Goal: Task Accomplishment & Management: Manage account settings

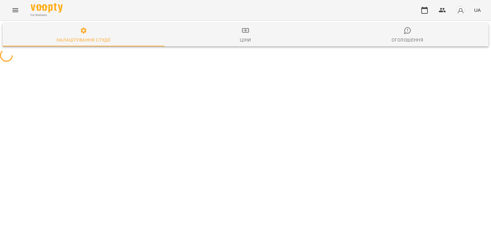
select select "**"
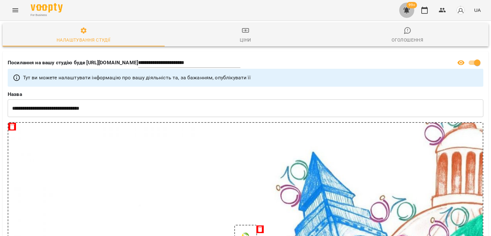
click at [406, 12] on icon "button" at bounding box center [407, 10] width 6 height 6
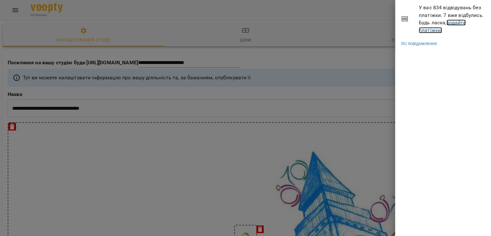
click at [434, 30] on link "додайте платіжки!" at bounding box center [442, 27] width 47 height 14
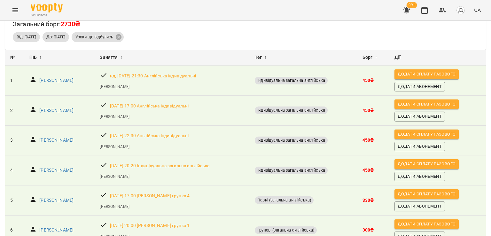
scroll to position [20, 0]
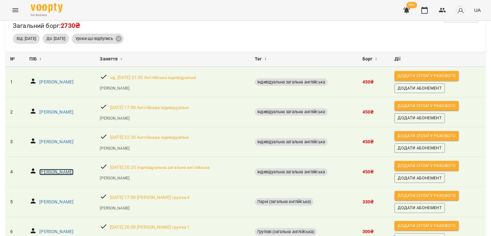
click at [61, 170] on p "Поліна Кухар" at bounding box center [56, 172] width 34 height 6
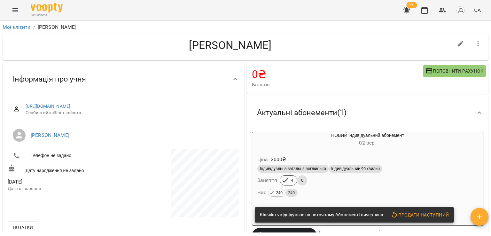
scroll to position [32, 0]
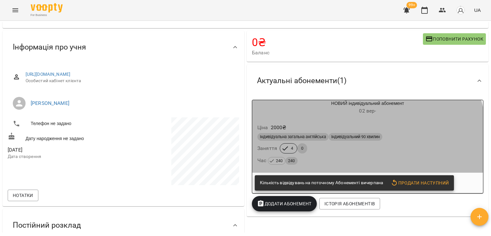
click at [305, 147] on div "4 0" at bounding box center [294, 148] width 30 height 13
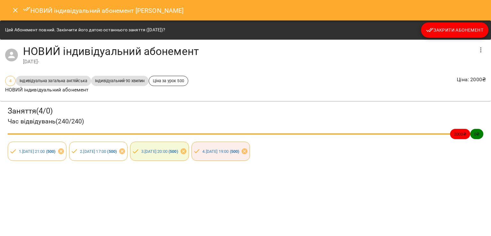
click at [458, 20] on div "Цей Абонемент повний. Закінчити його датою останнього заняття (09 жовт 2025)? З…" at bounding box center [245, 29] width 491 height 19
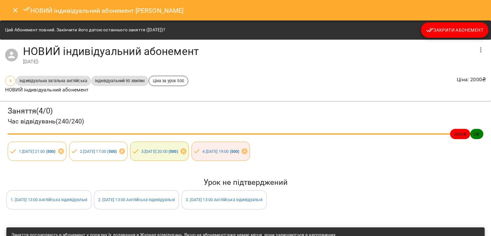
click at [458, 28] on span "Закрити Абонемент" at bounding box center [454, 30] width 57 height 8
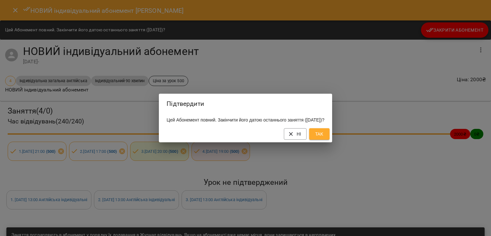
click at [325, 135] on span "Так" at bounding box center [319, 134] width 10 height 8
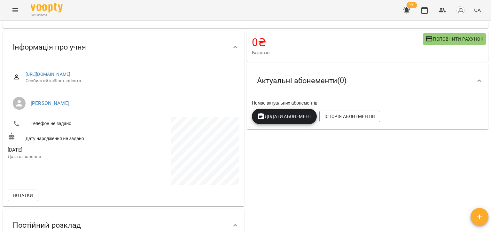
click at [296, 123] on button "Додати Абонемент" at bounding box center [284, 116] width 65 height 15
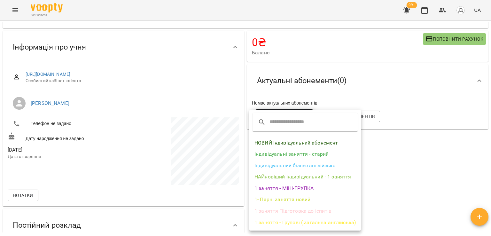
click at [294, 145] on li "НОВИЙ індивідуальний абонемент" at bounding box center [305, 143] width 112 height 12
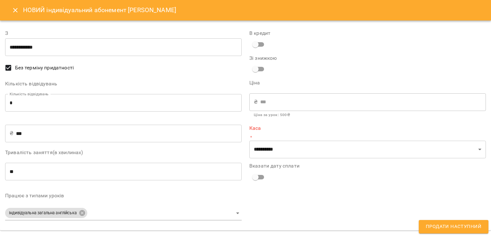
type input "**********"
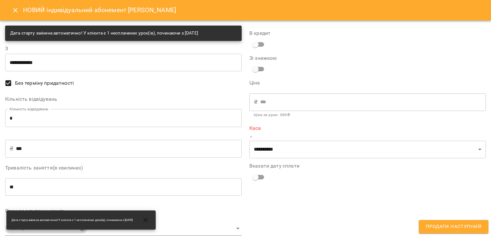
click at [106, 126] on input "*" at bounding box center [123, 118] width 237 height 18
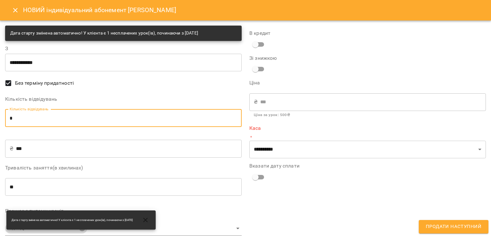
type input "*"
type input "****"
type input "*"
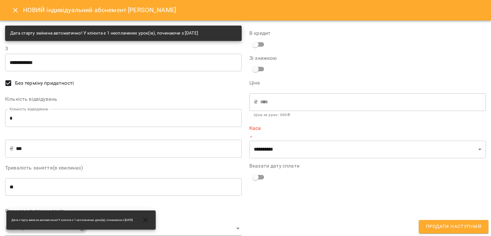
click at [253, 158] on div "**********" at bounding box center [368, 189] width 244 height 334
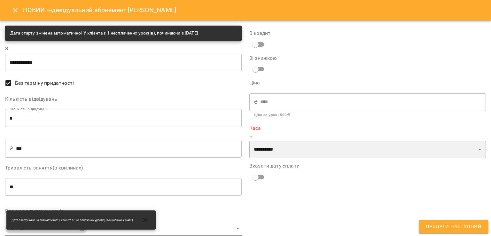
click at [256, 156] on select "**********" at bounding box center [367, 150] width 237 height 18
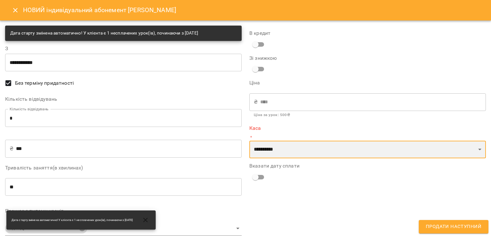
select select "****"
click at [249, 141] on select "**********" at bounding box center [367, 150] width 237 height 18
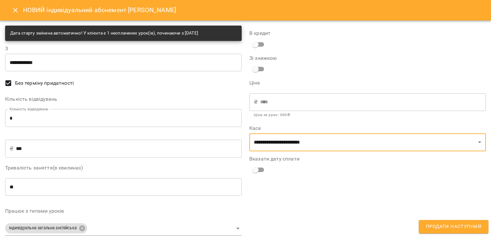
click at [441, 230] on span "Продати наступний" at bounding box center [454, 227] width 56 height 8
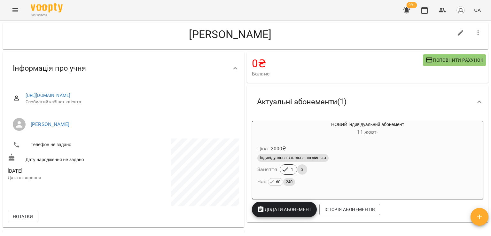
scroll to position [0, 0]
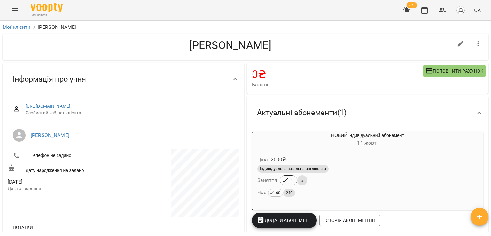
click at [405, 11] on icon "button" at bounding box center [407, 10] width 8 height 8
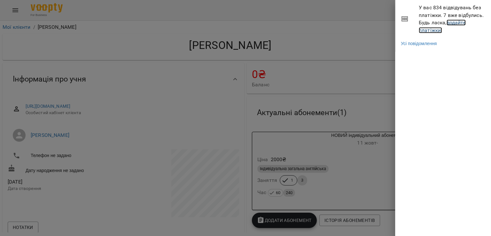
click at [431, 30] on link "додайте платіжки!" at bounding box center [442, 27] width 47 height 14
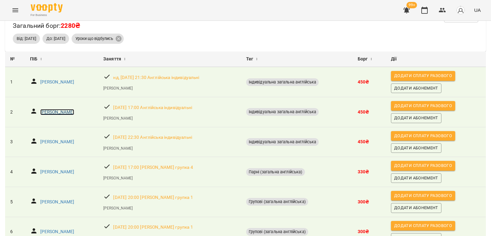
click at [58, 109] on p "Олександра Сокіл" at bounding box center [57, 112] width 34 height 6
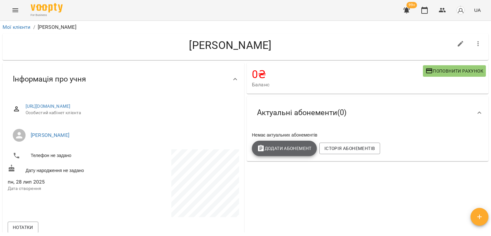
click at [302, 152] on span "Додати Абонемент" at bounding box center [284, 149] width 55 height 8
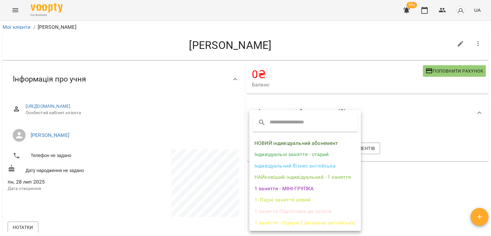
click at [302, 142] on li "НОВИЙ індивідуальний абонемент" at bounding box center [305, 144] width 112 height 12
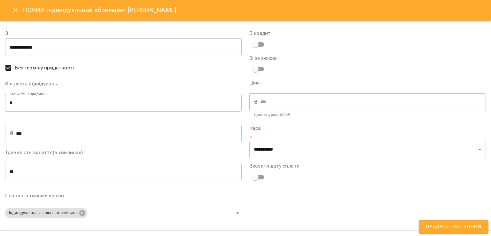
type input "**********"
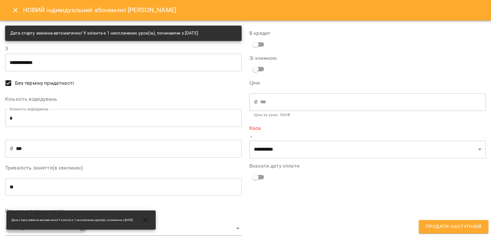
click at [105, 117] on input "*" at bounding box center [123, 118] width 237 height 18
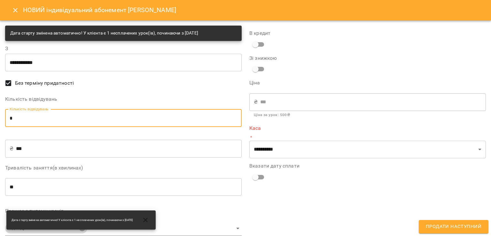
click at [105, 117] on input "*" at bounding box center [123, 118] width 237 height 18
type input "*"
type input "****"
type input "*"
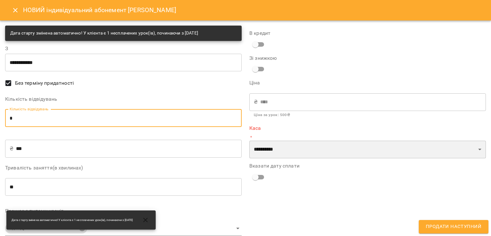
click at [322, 153] on select "**********" at bounding box center [367, 150] width 237 height 18
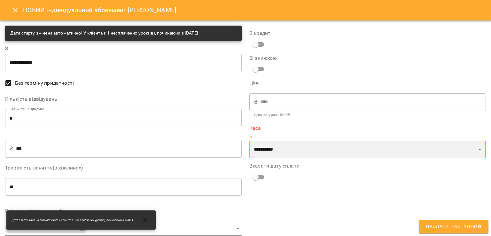
select select "****"
click at [249, 141] on select "**********" at bounding box center [367, 150] width 237 height 18
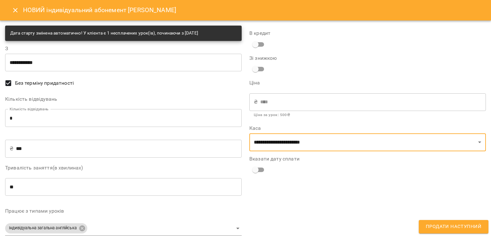
click at [438, 226] on span "Продати наступний" at bounding box center [454, 227] width 56 height 8
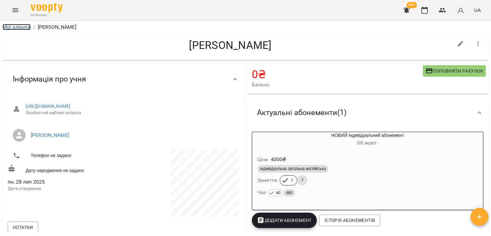
click at [24, 29] on link "Мої клієнти" at bounding box center [17, 27] width 28 height 6
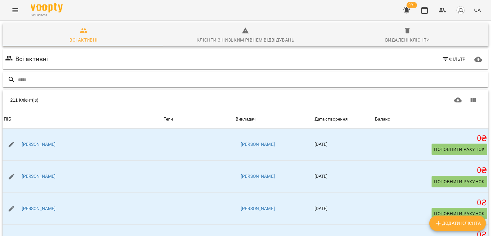
click at [51, 79] on input "text" at bounding box center [252, 80] width 468 height 11
type input "****"
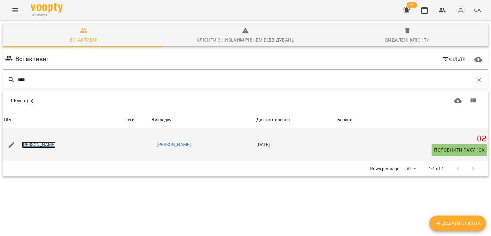
click at [56, 143] on link "[PERSON_NAME]" at bounding box center [39, 145] width 34 height 6
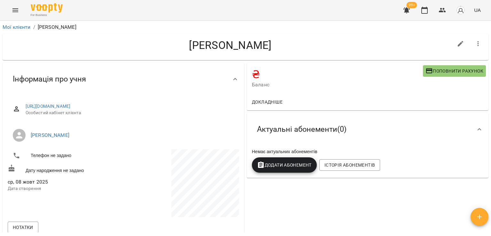
click at [271, 172] on button "Додати Абонемент" at bounding box center [284, 164] width 65 height 15
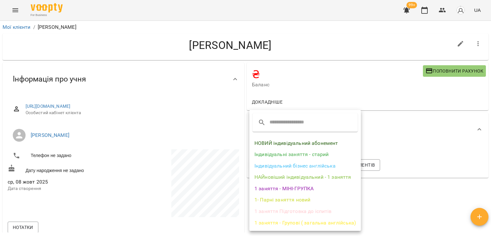
click at [292, 148] on li "НОВИЙ індивідуальний абонемент" at bounding box center [305, 144] width 112 height 12
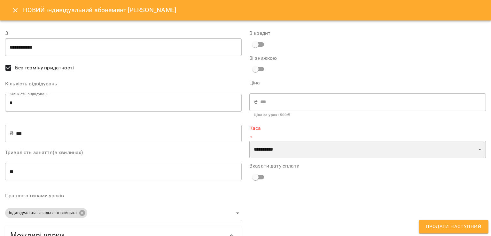
click at [292, 153] on select "**********" at bounding box center [367, 150] width 237 height 18
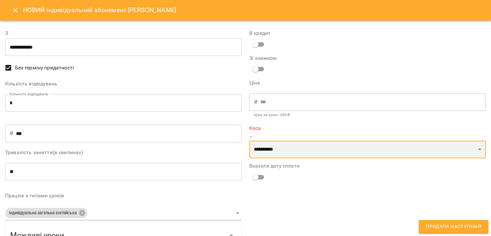
select select "****"
click at [249, 141] on select "**********" at bounding box center [367, 150] width 237 height 18
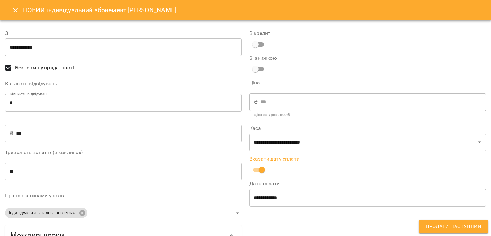
click at [436, 227] on span "Продати наступний" at bounding box center [454, 227] width 56 height 8
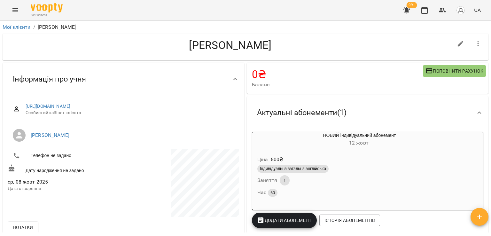
click at [408, 17] on button "button" at bounding box center [406, 10] width 15 height 15
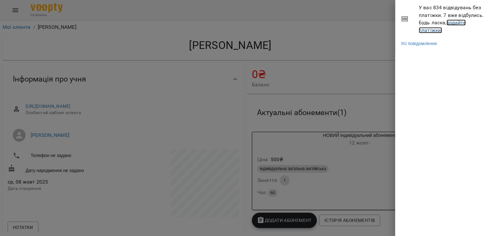
click at [432, 31] on link "додайте платіжки!" at bounding box center [442, 27] width 47 height 14
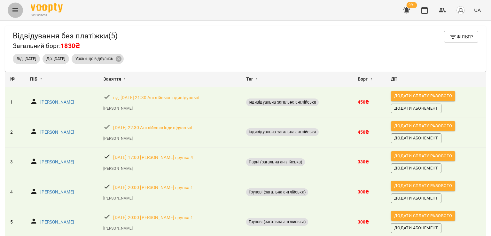
click at [16, 8] on icon "Menu" at bounding box center [16, 10] width 8 height 8
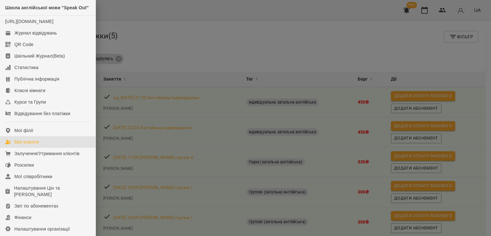
click at [23, 148] on link "Мої клієнти" at bounding box center [48, 142] width 96 height 12
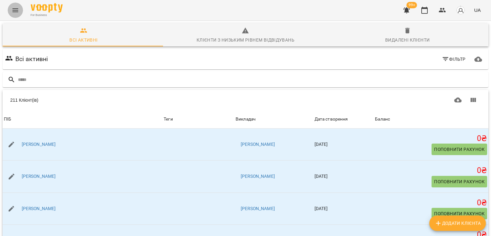
click at [13, 9] on icon "Menu" at bounding box center [16, 10] width 8 height 8
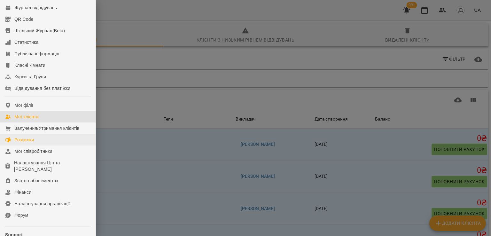
scroll to position [88, 0]
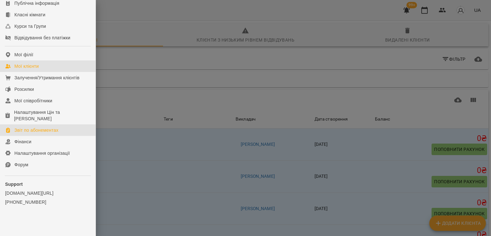
click at [24, 131] on div "Звіт по абонементах" at bounding box center [36, 130] width 44 height 6
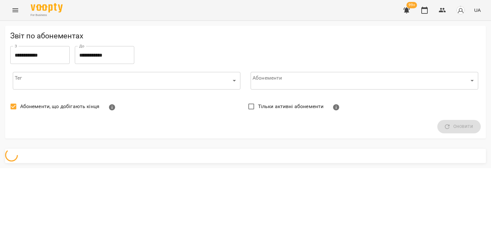
click at [32, 106] on span "Абонементи, що добігають кінця" at bounding box center [59, 107] width 79 height 8
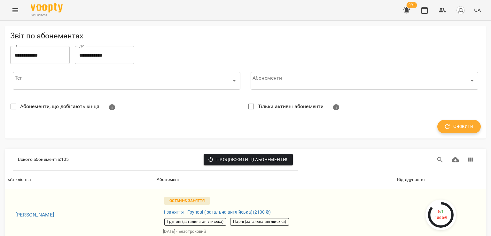
click at [444, 126] on icon "button" at bounding box center [447, 126] width 7 height 7
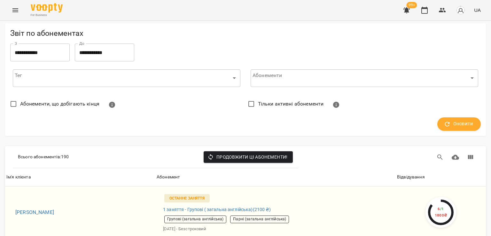
scroll to position [32, 0]
click at [402, 173] on div "Відвідування" at bounding box center [411, 177] width 28 height 8
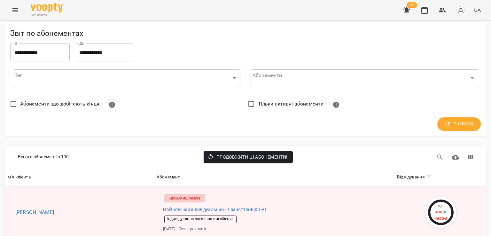
scroll to position [224, 0]
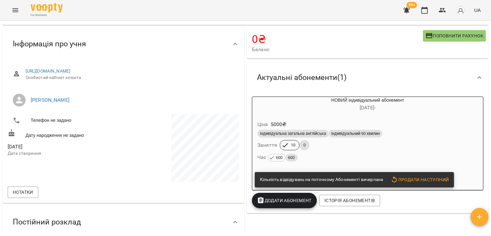
scroll to position [32, 0]
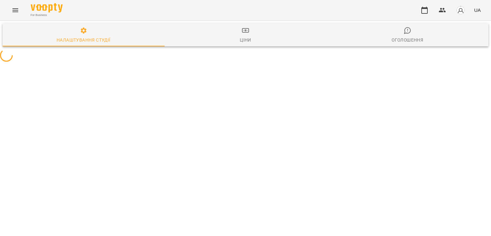
select select "**"
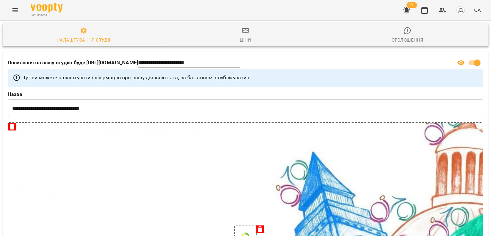
click at [406, 12] on icon "button" at bounding box center [407, 10] width 6 height 6
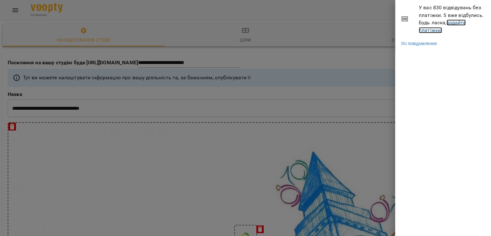
click at [430, 32] on link "додайте платіжки!" at bounding box center [442, 27] width 47 height 14
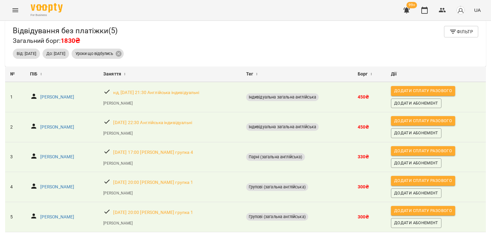
scroll to position [25, 0]
click at [14, 7] on icon "Menu" at bounding box center [16, 10] width 8 height 8
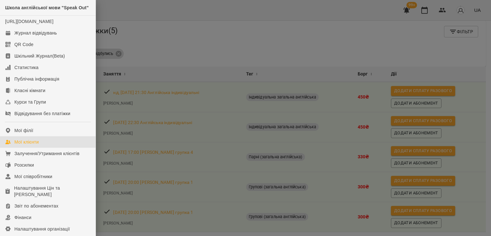
click at [40, 148] on link "Мої клієнти" at bounding box center [48, 142] width 96 height 12
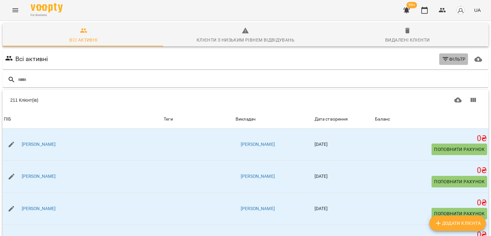
click at [455, 64] on button "Фільтр" at bounding box center [453, 59] width 29 height 12
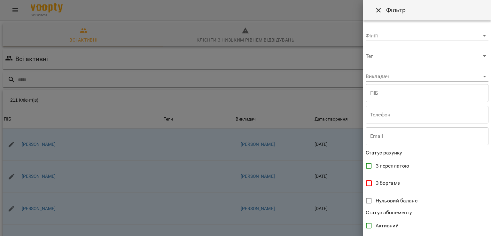
click at [407, 74] on body "For Business 99+ UA Всі активні Клієнти з низьким рівнем відвідувань Видалені к…" at bounding box center [245, 166] width 491 height 333
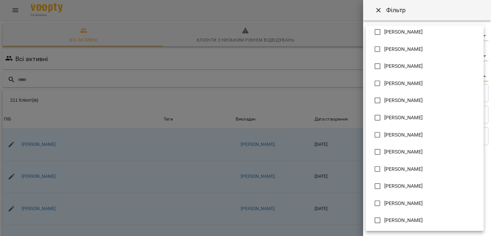
scroll to position [194, 0]
click at [416, 227] on li "[PERSON_NAME]" at bounding box center [425, 219] width 118 height 17
type input "**********"
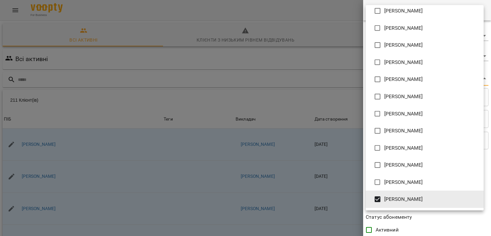
click at [274, 74] on div at bounding box center [245, 118] width 491 height 236
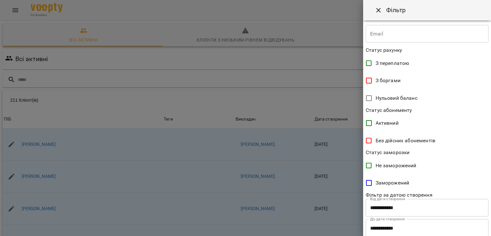
scroll to position [124, 0]
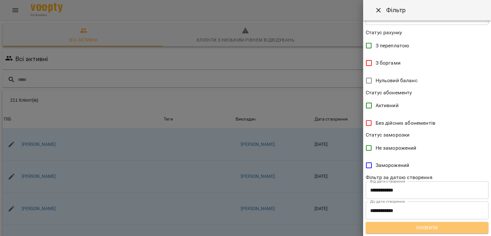
click at [433, 230] on span "Оновити" at bounding box center [427, 228] width 113 height 8
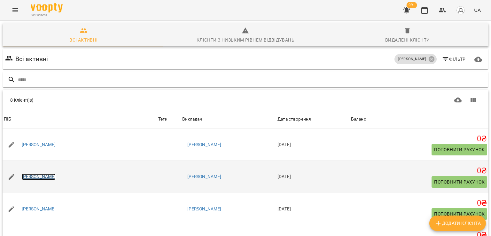
scroll to position [96, 0]
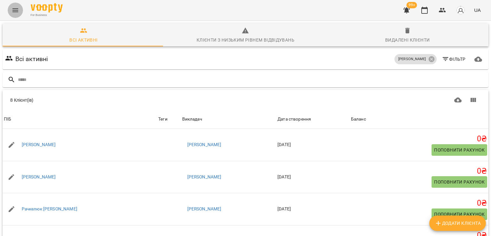
click at [18, 12] on icon "Menu" at bounding box center [16, 10] width 8 height 8
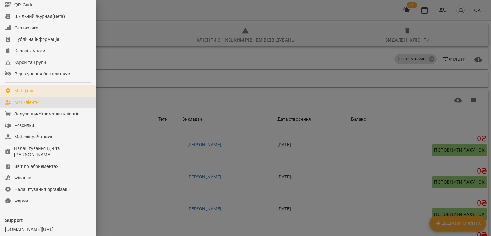
scroll to position [88, 0]
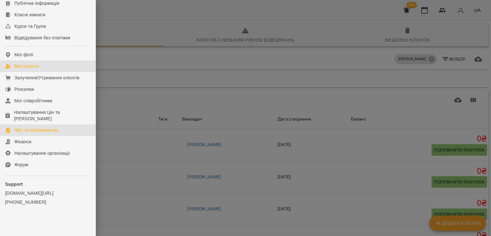
click at [36, 129] on div "Звіт по абонементах" at bounding box center [36, 130] width 44 height 6
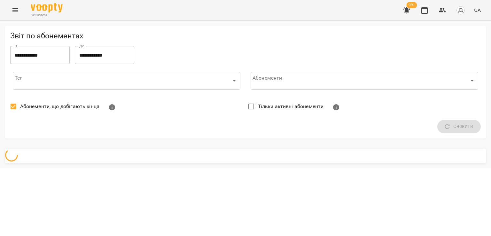
click at [36, 111] on label "Абонементи, що добігають кінця" at bounding box center [53, 106] width 93 height 13
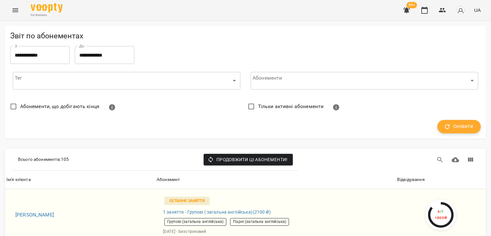
click at [455, 128] on span "Оновити" at bounding box center [459, 126] width 28 height 8
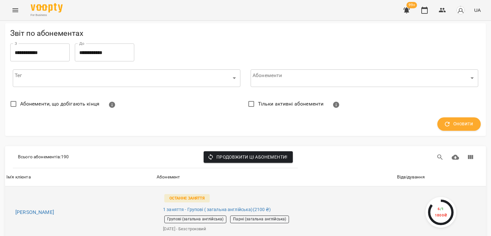
scroll to position [96, 0]
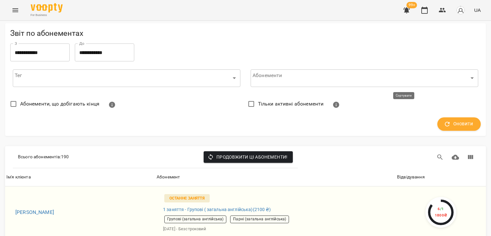
click at [406, 173] on div "Відвідування" at bounding box center [411, 177] width 28 height 8
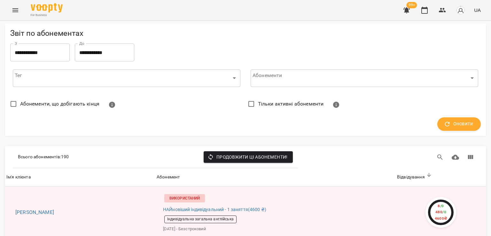
scroll to position [704, 0]
click at [12, 8] on icon "Menu" at bounding box center [16, 10] width 8 height 8
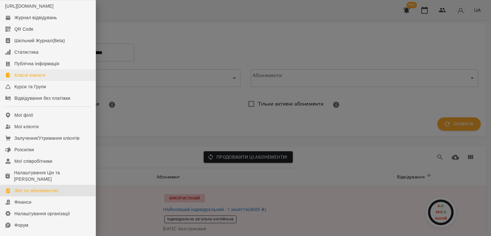
scroll to position [0, 0]
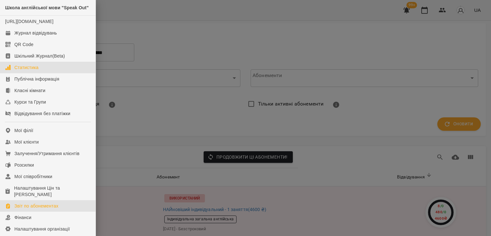
click at [38, 71] on div "Статистика" at bounding box center [26, 67] width 24 height 6
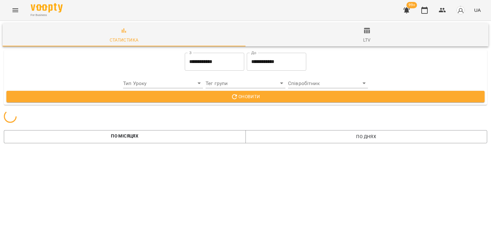
click at [368, 32] on span "ltv" at bounding box center [366, 35] width 235 height 17
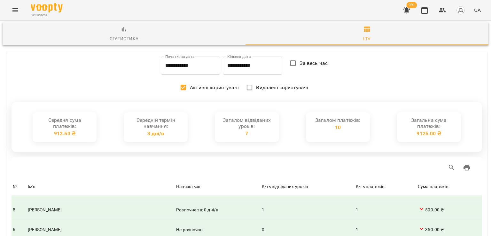
scroll to position [128, 0]
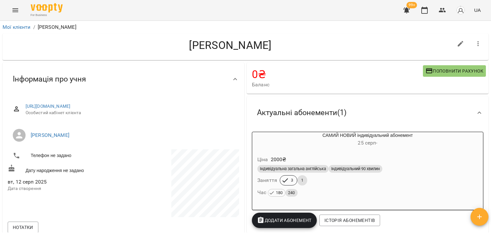
click at [410, 16] on button "button" at bounding box center [406, 10] width 15 height 15
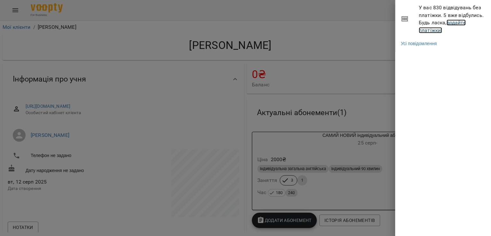
click at [441, 31] on link "додайте платіжки!" at bounding box center [442, 27] width 47 height 14
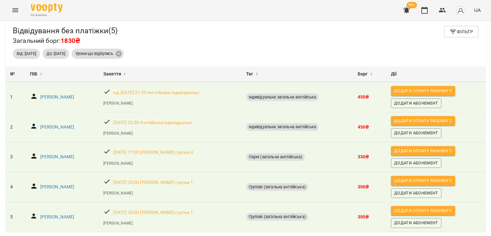
scroll to position [25, 0]
click at [405, 11] on icon "button" at bounding box center [407, 10] width 8 height 8
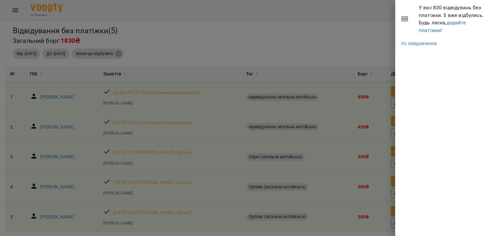
click at [384, 37] on div at bounding box center [245, 118] width 491 height 236
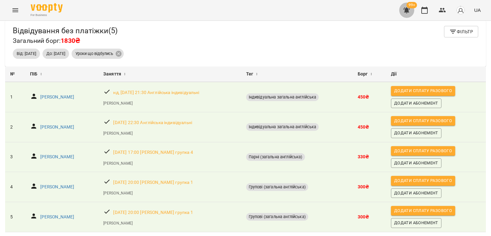
click at [406, 13] on icon "button" at bounding box center [407, 10] width 8 height 8
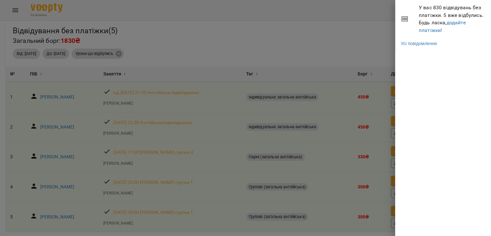
click at [367, 37] on div at bounding box center [245, 118] width 491 height 236
